Goal: Information Seeking & Learning: Learn about a topic

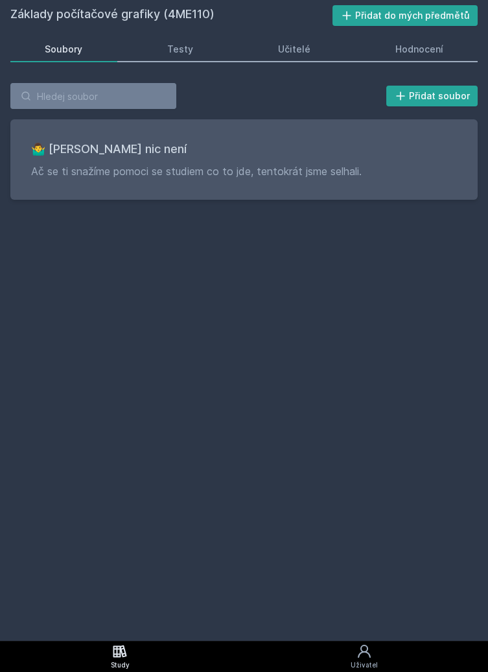
click at [344, 561] on div "Základy počítačové grafiky (4ME110) Přidat do mých předmětů [GEOGRAPHIC_DATA] T…" at bounding box center [244, 320] width 468 height 630
click at [342, 579] on div "Základy počítačové grafiky (4ME110) Přidat do mých předmětů [GEOGRAPHIC_DATA] T…" at bounding box center [244, 320] width 468 height 630
click at [344, 562] on div "Základy počítačové grafiky (4ME110) Přidat do mých předmětů [GEOGRAPHIC_DATA] T…" at bounding box center [244, 320] width 468 height 630
click at [136, 654] on link "Study" at bounding box center [120, 656] width 240 height 31
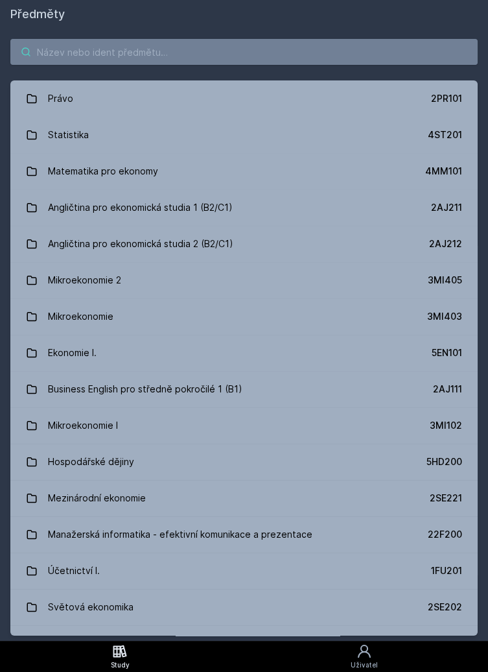
click at [243, 39] on input "search" at bounding box center [244, 52] width 468 height 26
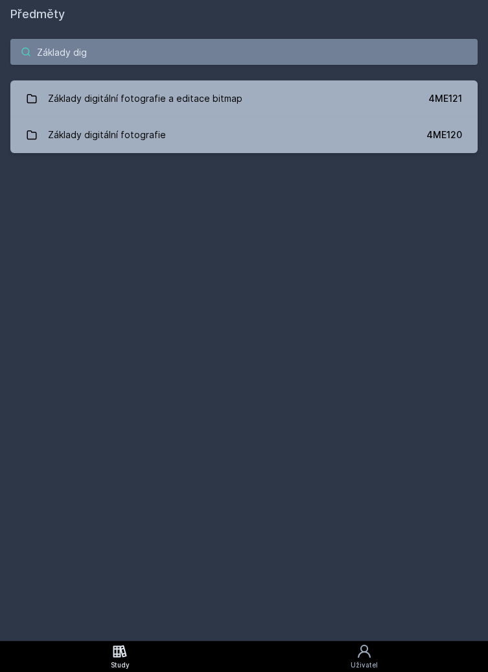
type input "Základy digi"
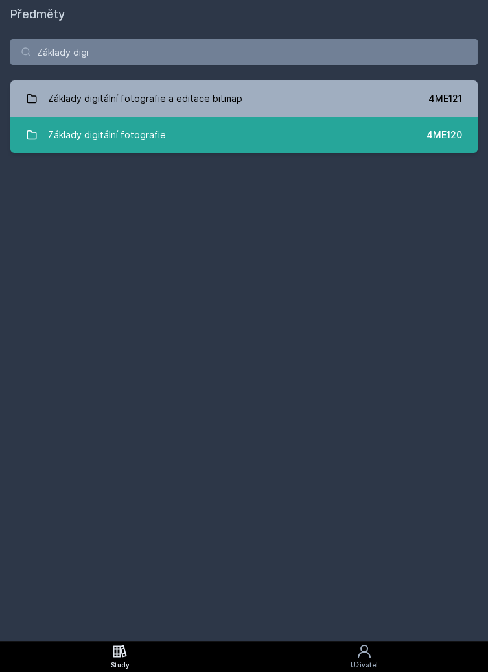
click at [295, 141] on link "Základy digitální fotografie 4ME120" at bounding box center [244, 135] width 468 height 36
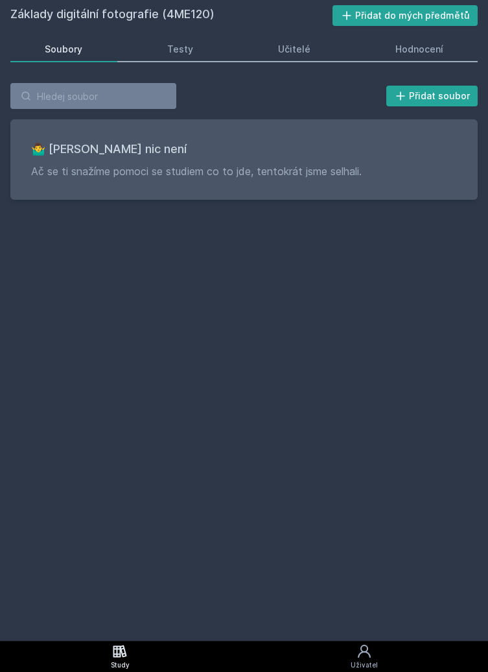
click at [409, 62] on div "Soubory Testy Učitelé Hodnocení" at bounding box center [244, 49] width 468 height 26
click at [441, 59] on link "Hodnocení" at bounding box center [419, 49] width 117 height 26
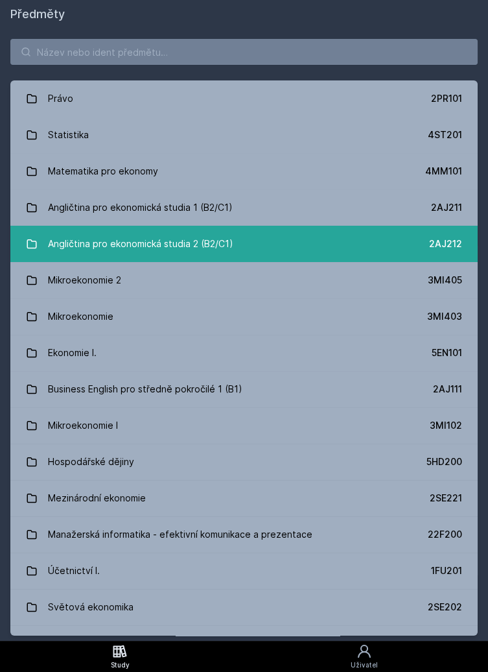
click at [261, 230] on link "Angličtina pro ekonomická studia 2 (B2/C1) 2AJ212" at bounding box center [244, 244] width 468 height 36
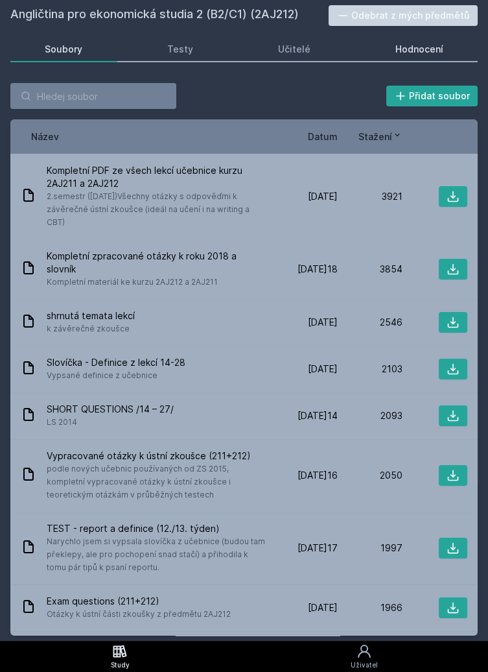
click at [462, 54] on link "Hodnocení" at bounding box center [419, 49] width 117 height 26
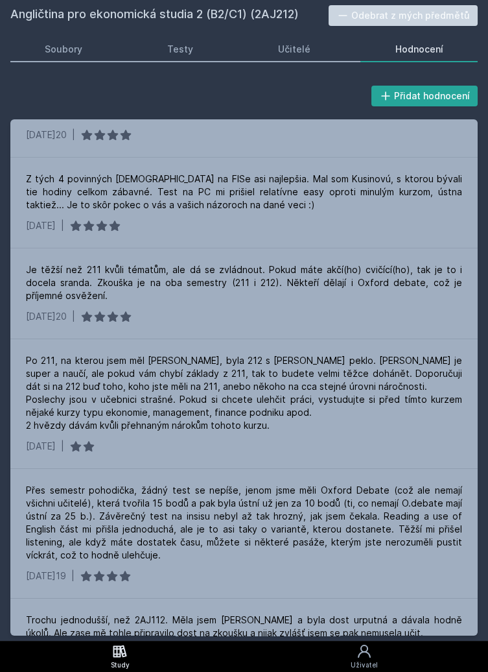
scroll to position [1018, 0]
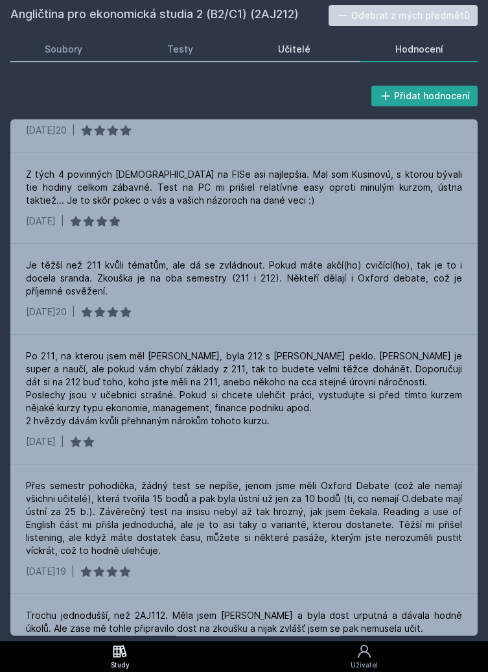
click at [306, 41] on link "Učitelé" at bounding box center [295, 49] width 102 height 26
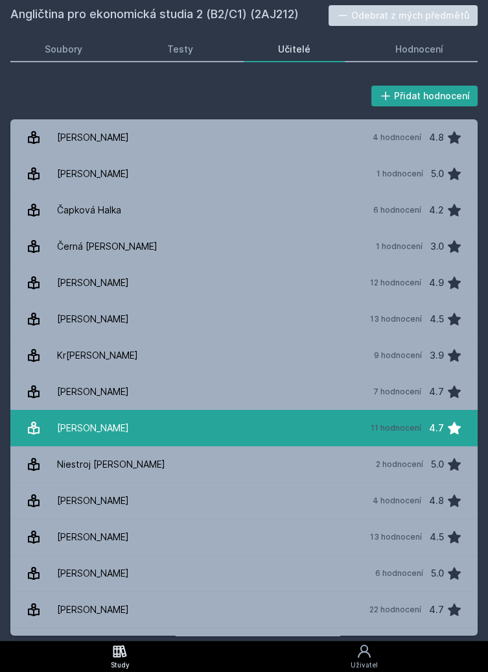
click at [415, 432] on div "11 hodnocení" at bounding box center [396, 428] width 51 height 10
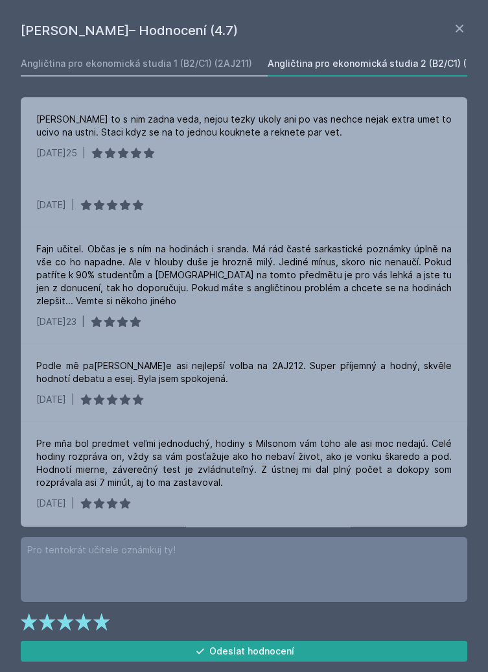
scroll to position [3, 0]
click at [463, 23] on icon at bounding box center [460, 29] width 16 height 16
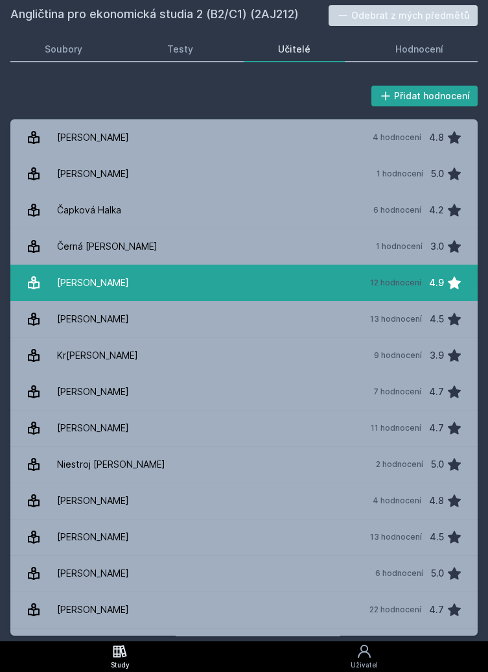
click at [434, 275] on div "4.9" at bounding box center [436, 283] width 15 height 26
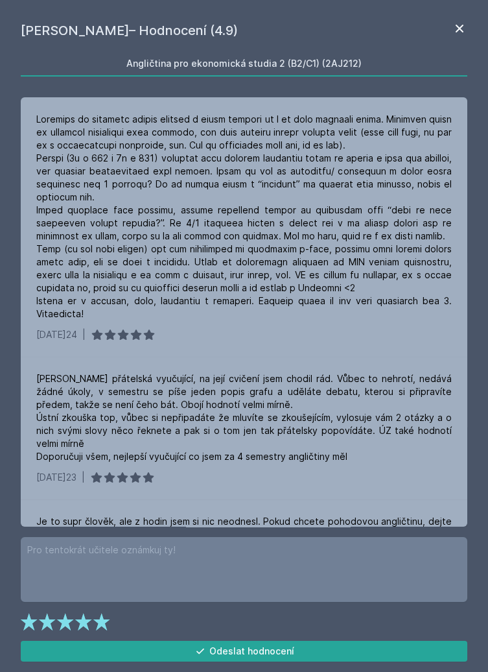
click at [466, 35] on icon at bounding box center [460, 29] width 16 height 16
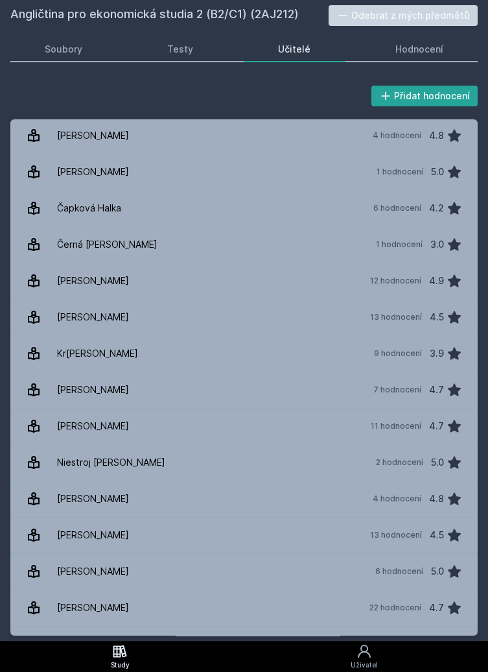
scroll to position [62, 0]
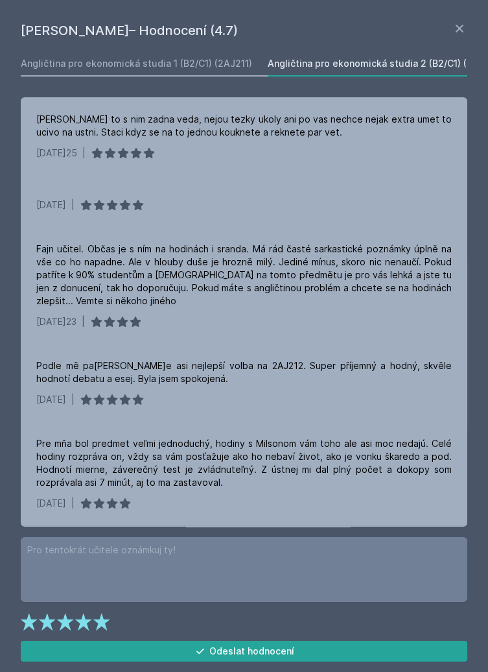
scroll to position [3, 0]
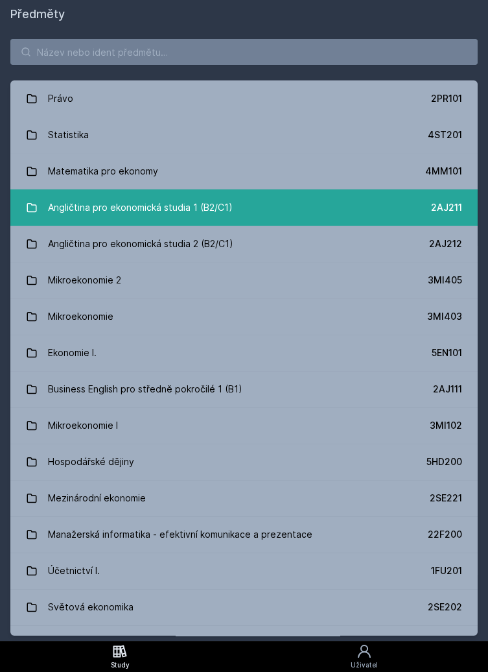
click at [398, 211] on link "Angličtina pro ekonomická studia 1 (B2/C1) 2AJ211" at bounding box center [244, 207] width 468 height 36
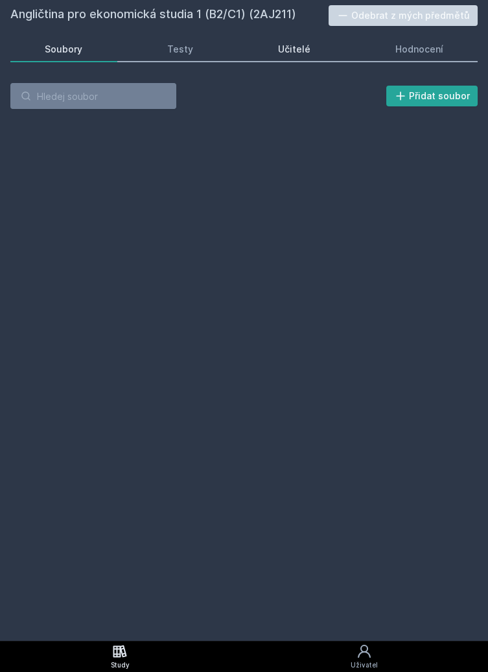
click at [298, 48] on div "Učitelé" at bounding box center [294, 49] width 32 height 13
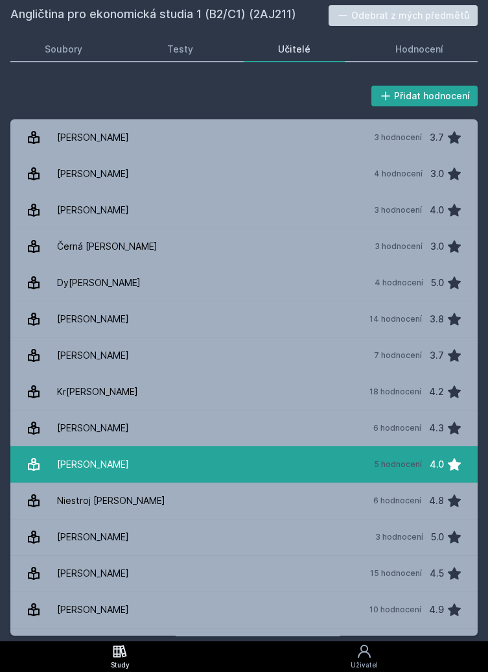
click at [357, 462] on link "[PERSON_NAME] 5 hodnocení 4.0" at bounding box center [244, 464] width 468 height 36
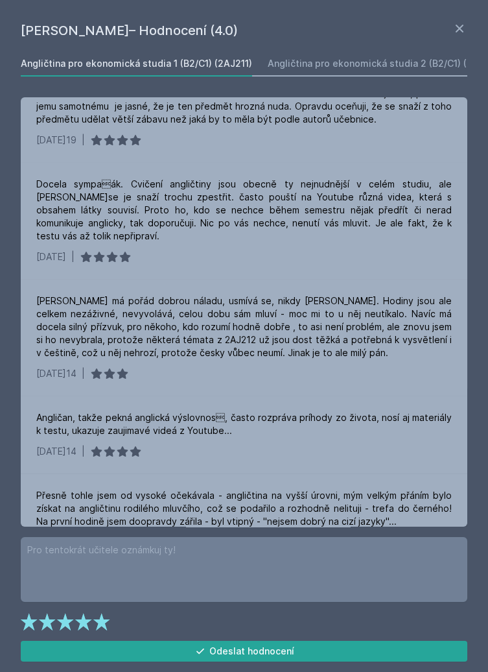
scroll to position [40, 0]
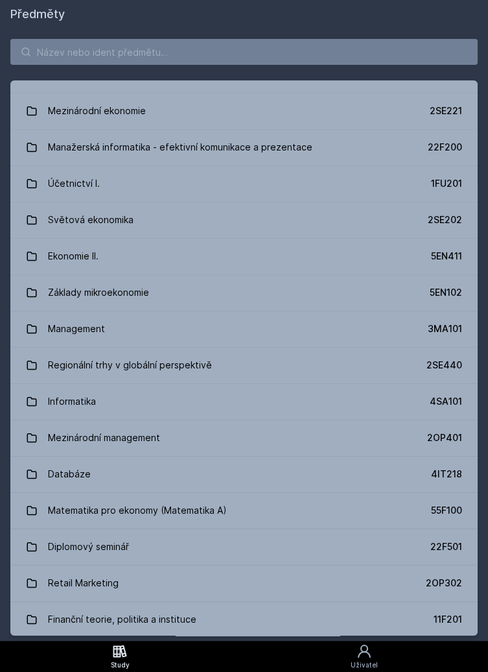
scroll to position [387, 0]
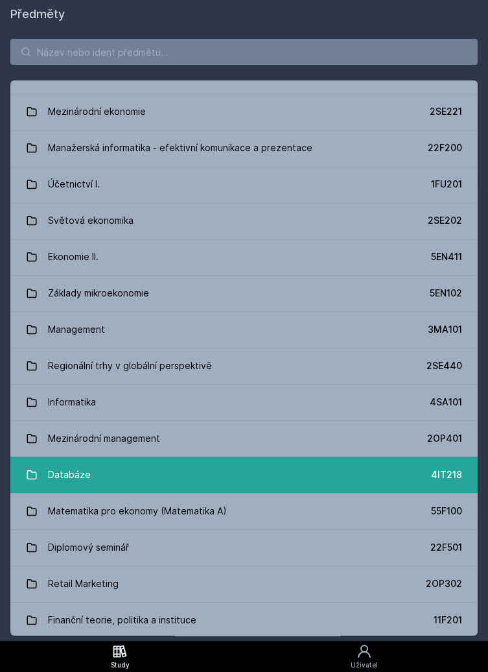
click at [411, 465] on link "Databáze 4IT218" at bounding box center [244, 475] width 468 height 36
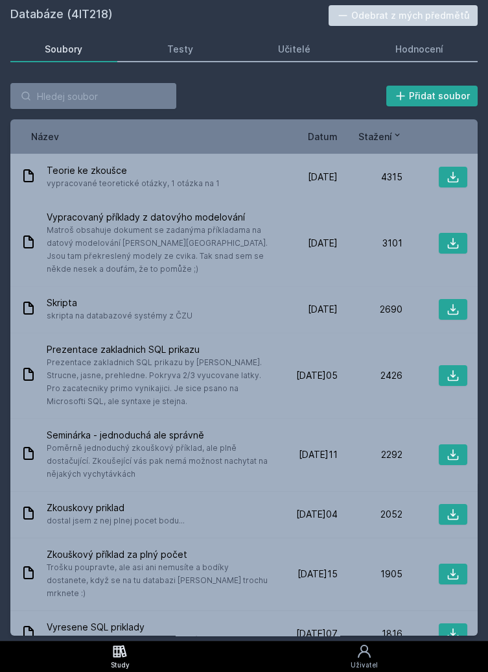
click at [326, 135] on span "Datum" at bounding box center [323, 137] width 30 height 14
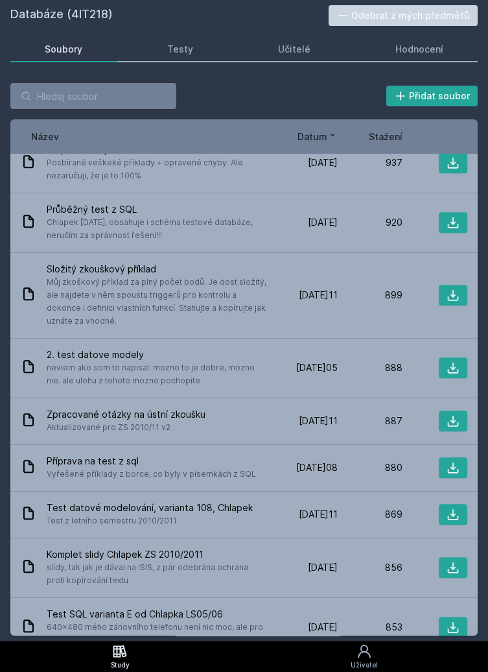
scroll to position [2501, 0]
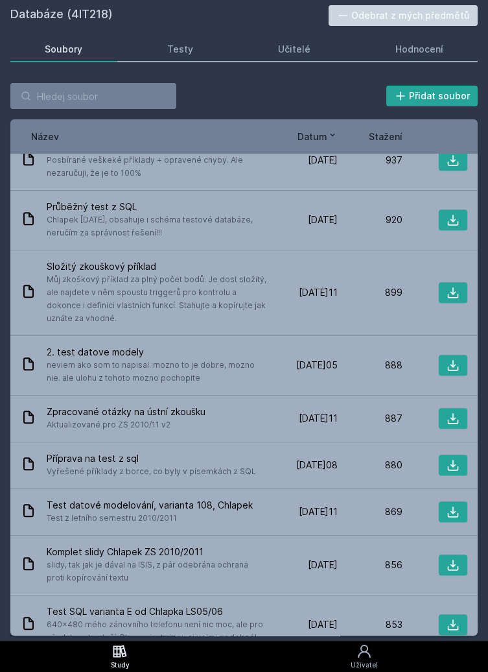
click at [328, 134] on icon at bounding box center [333, 135] width 10 height 10
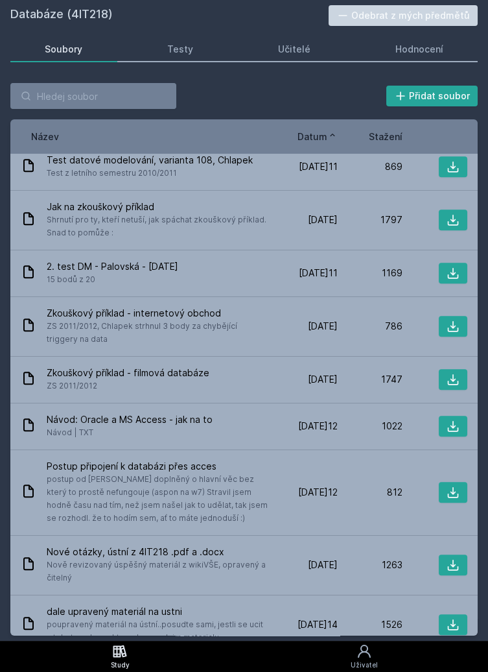
click at [332, 135] on icon at bounding box center [333, 135] width 10 height 10
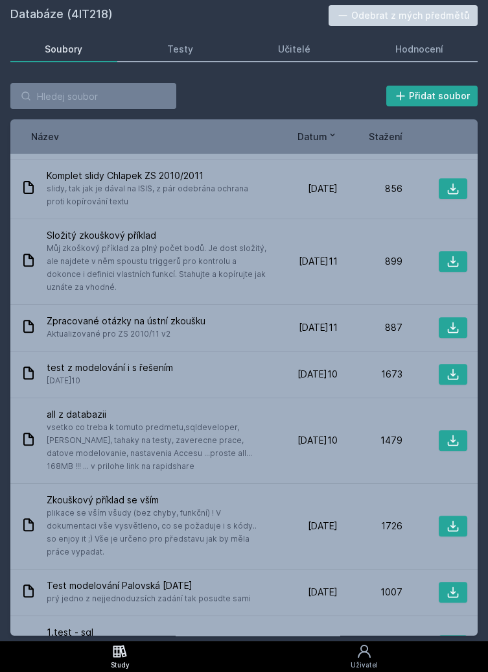
scroll to position [0, 0]
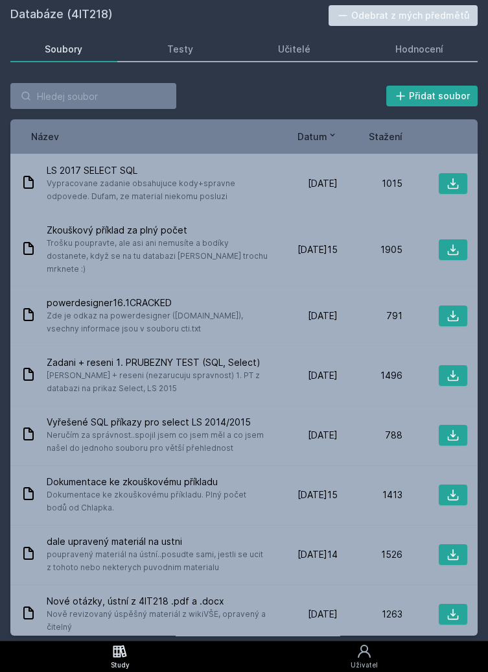
click at [333, 134] on icon at bounding box center [333, 135] width 5 height 3
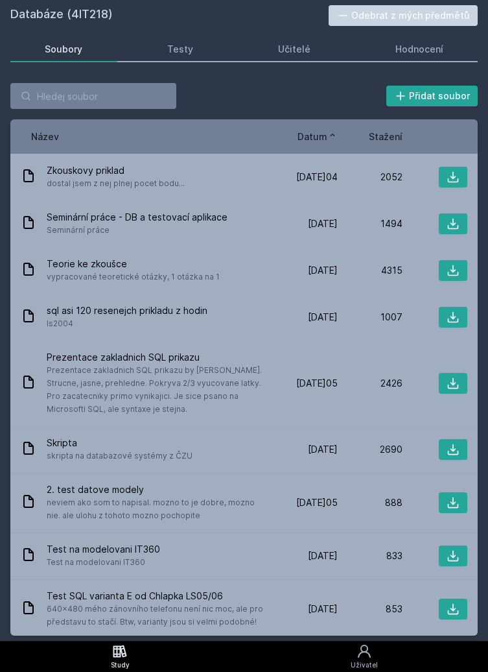
click at [332, 134] on icon at bounding box center [333, 135] width 10 height 10
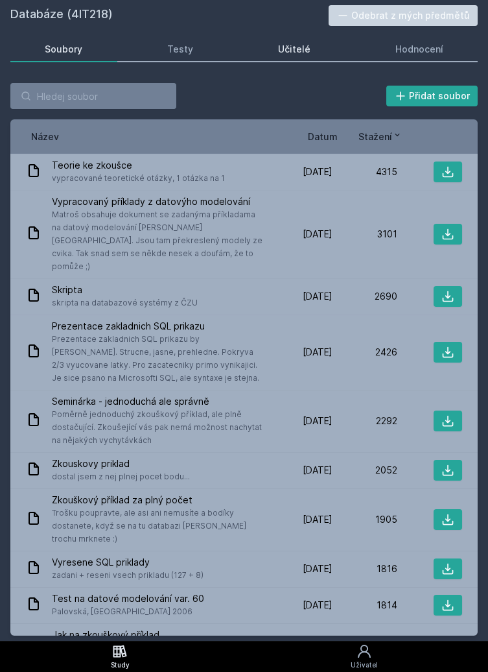
click at [340, 53] on link "Učitelé" at bounding box center [295, 49] width 102 height 26
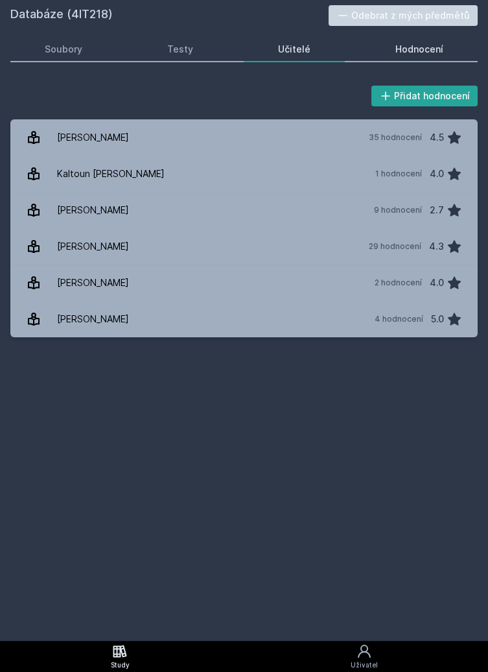
click at [436, 47] on div "Hodnocení" at bounding box center [420, 49] width 48 height 13
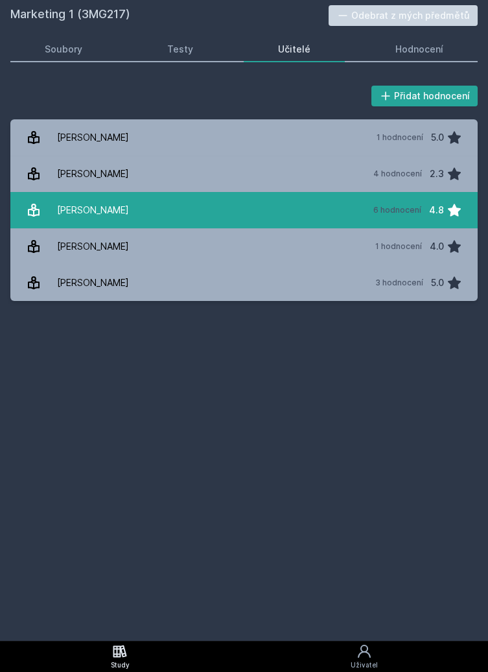
click at [202, 206] on link "Říha David 6 hodnocení 4.8" at bounding box center [244, 210] width 468 height 36
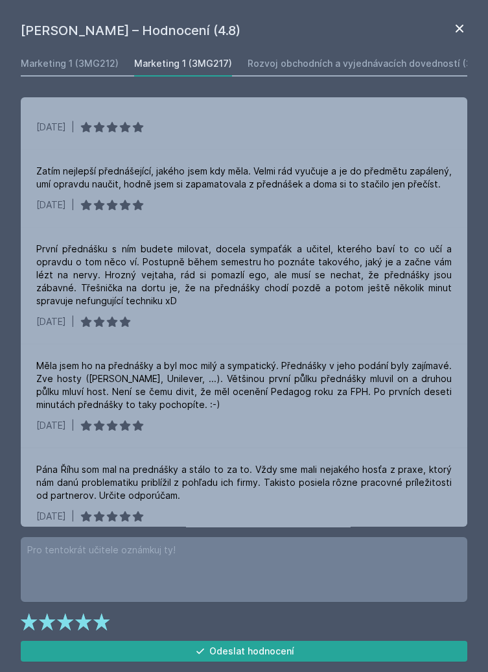
click at [459, 27] on icon at bounding box center [460, 29] width 8 height 8
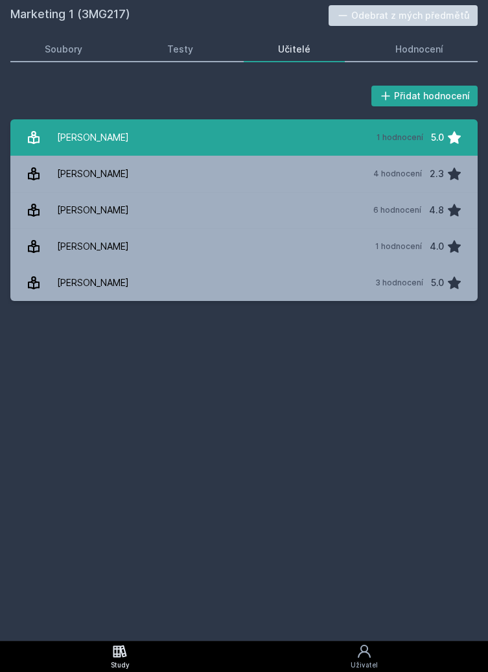
click at [343, 121] on link "Dvořáková Michaela 1 hodnocení 5.0" at bounding box center [244, 137] width 468 height 36
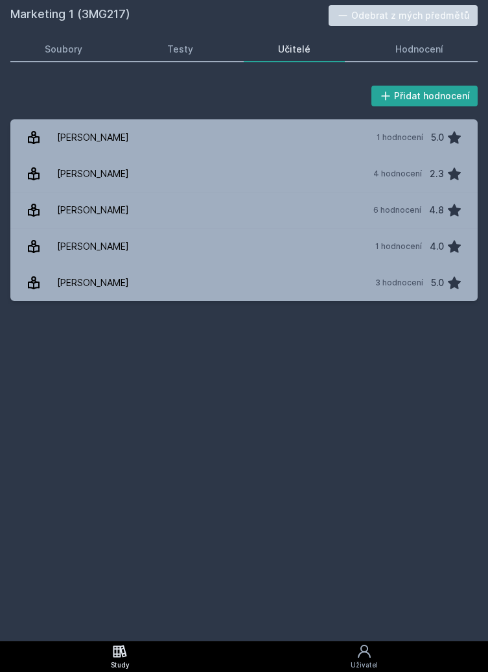
click at [128, 655] on icon at bounding box center [120, 651] width 16 height 16
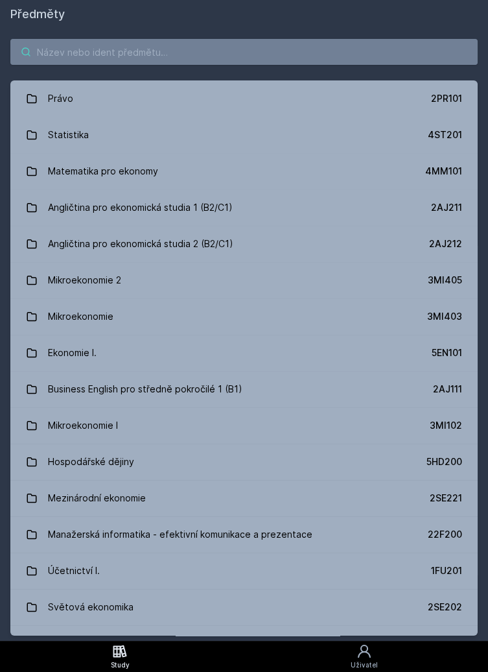
click at [394, 47] on input "search" at bounding box center [244, 52] width 468 height 26
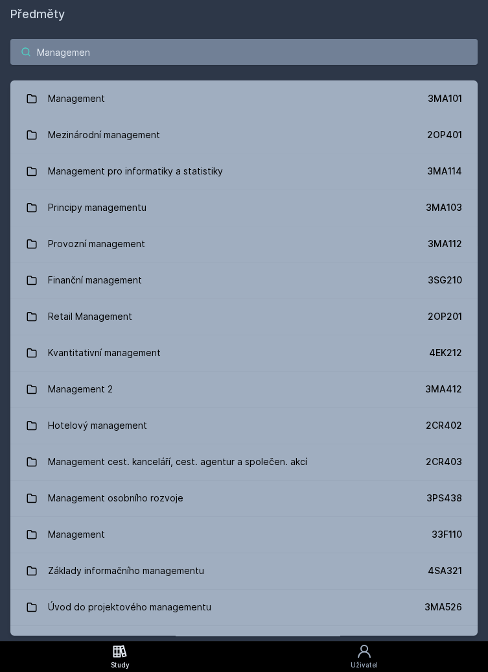
type input "Management"
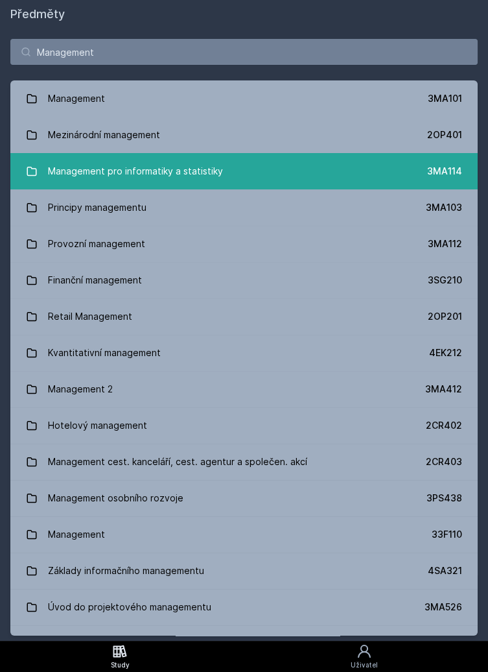
click at [291, 173] on link "Management pro informatiky a statistiky 3MA114" at bounding box center [244, 171] width 468 height 36
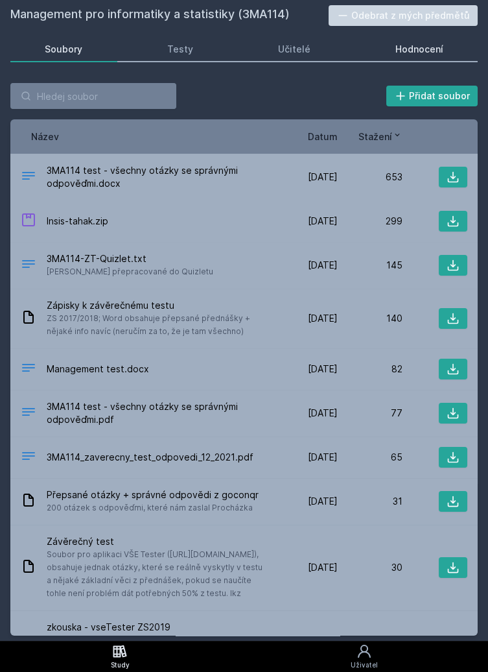
click at [444, 56] on link "Hodnocení" at bounding box center [419, 49] width 117 height 26
